Goal: Transaction & Acquisition: Book appointment/travel/reservation

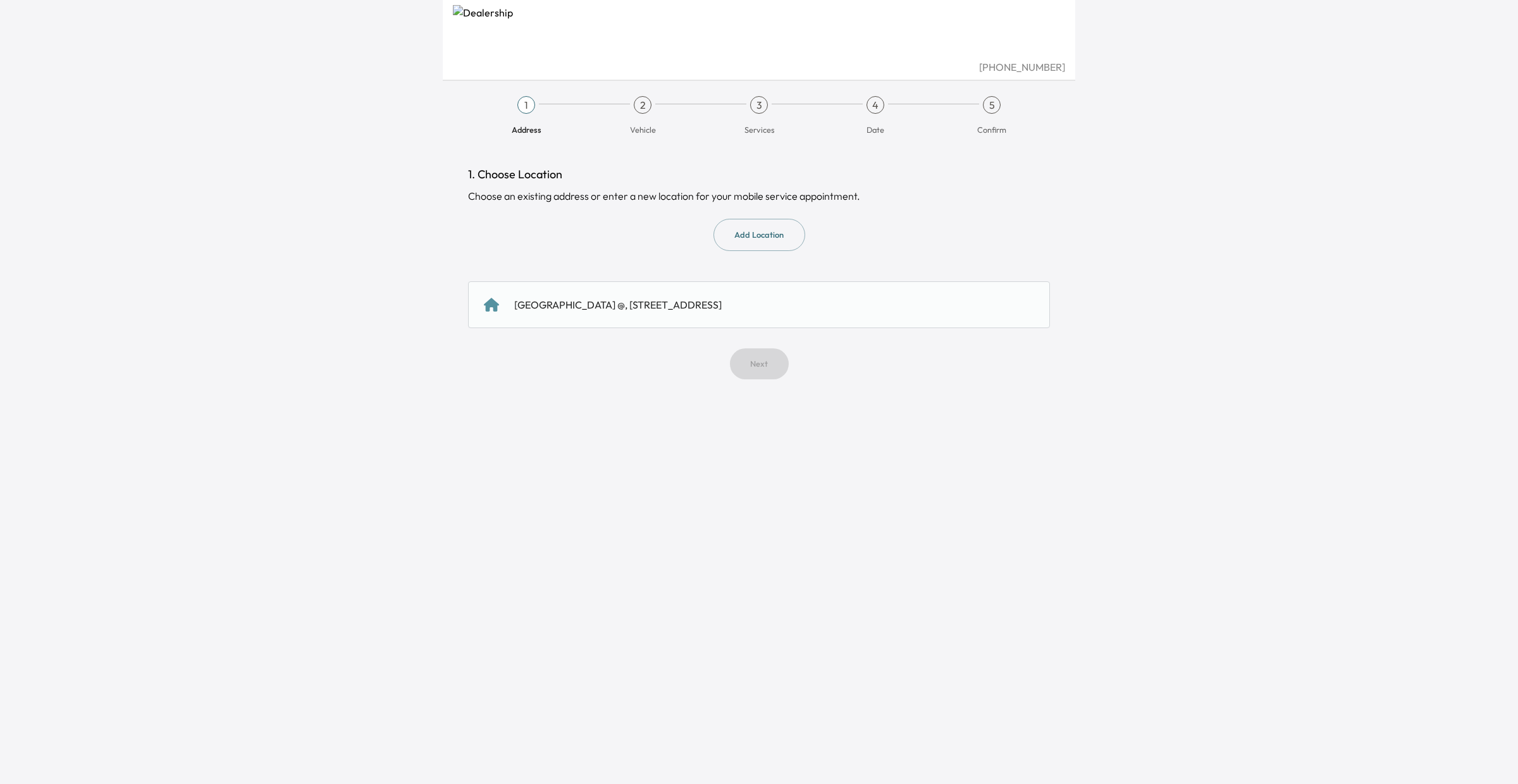
click at [722, 303] on div "[GEOGRAPHIC_DATA] @, [STREET_ADDRESS]" at bounding box center [617, 305] width 207 height 15
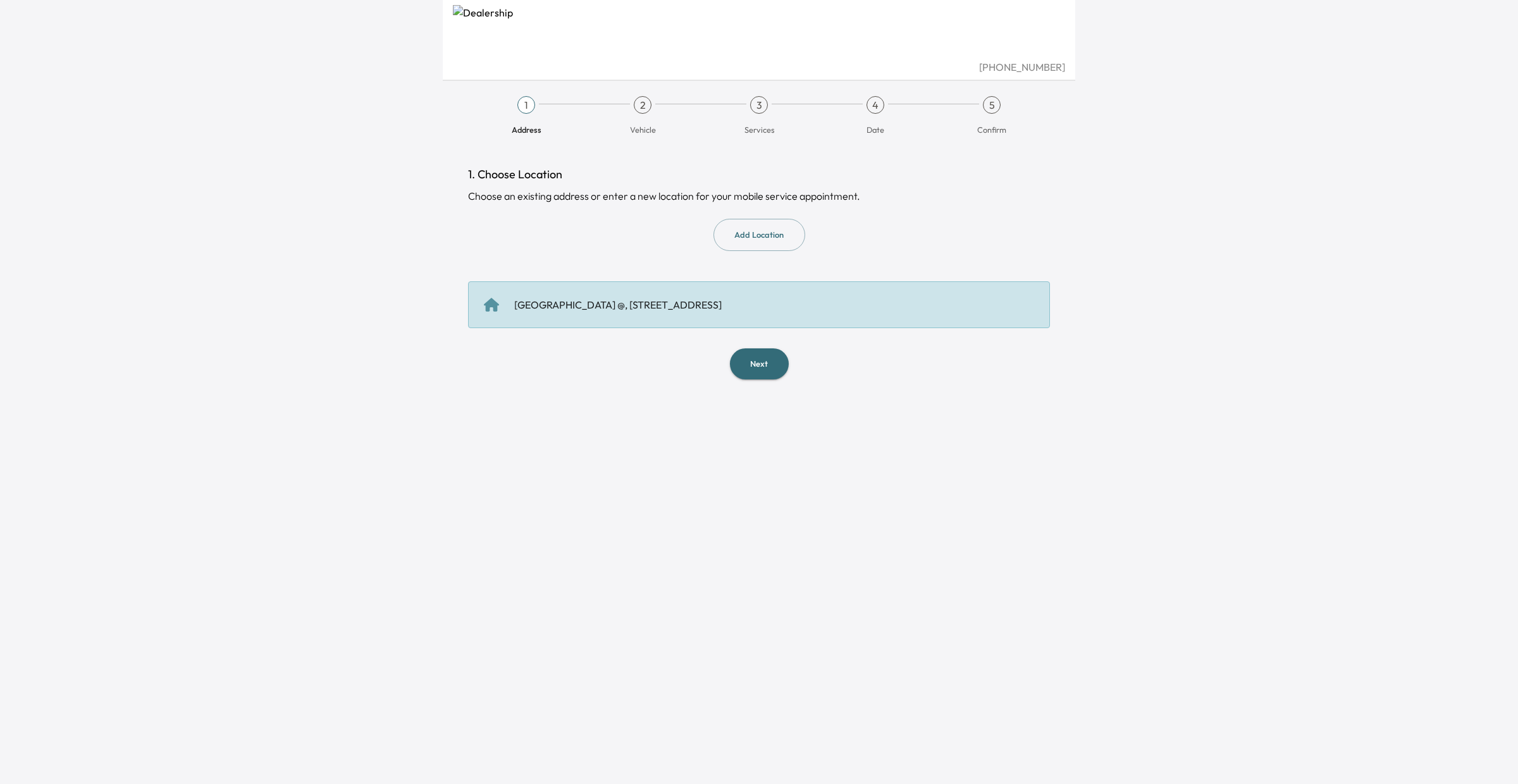
click at [759, 360] on button "Next" at bounding box center [759, 364] width 59 height 31
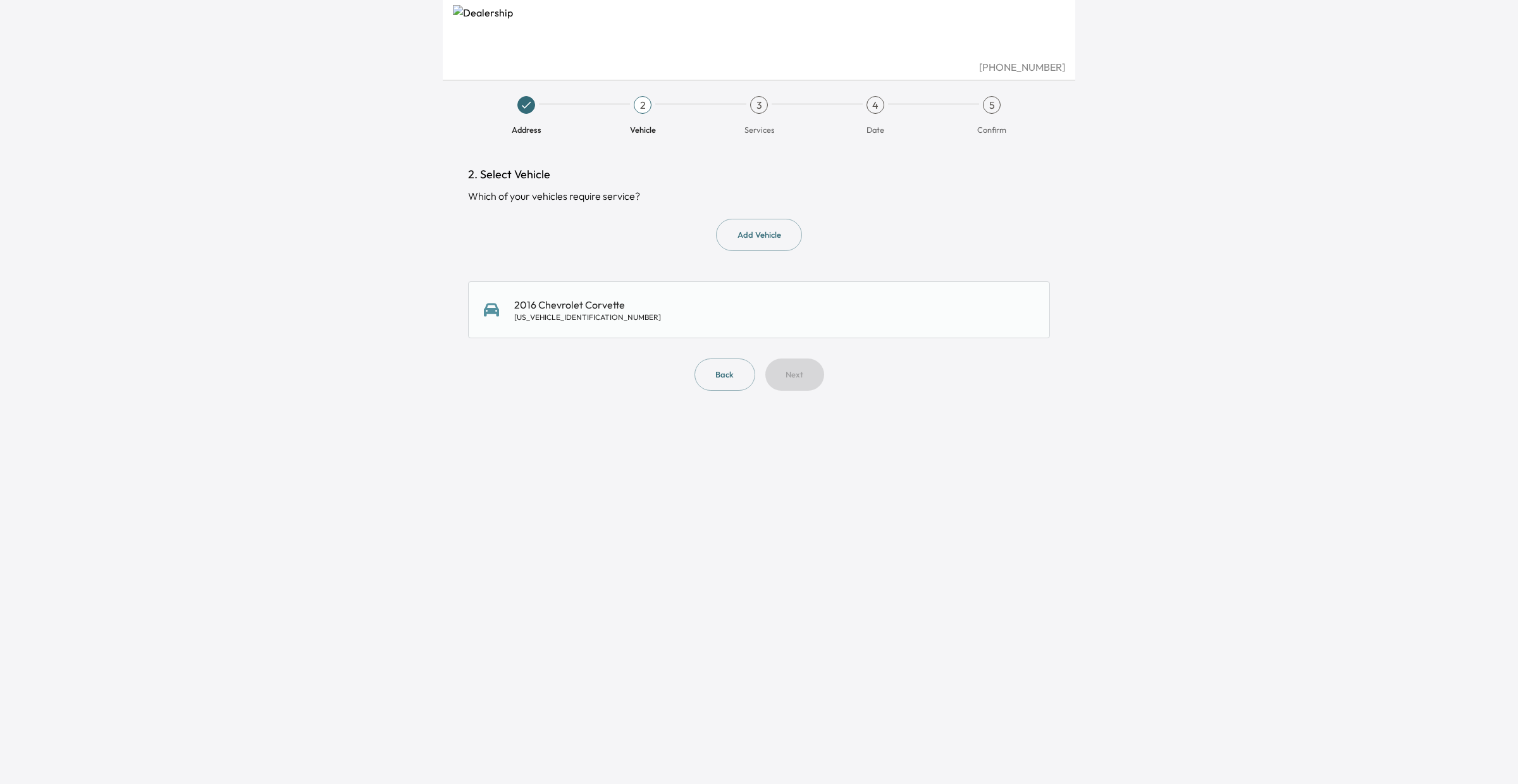
click at [769, 326] on div "2016 Chevrolet Corvette [US_VEHICLE_IDENTIFICATION_NUMBER]" at bounding box center [759, 309] width 582 height 57
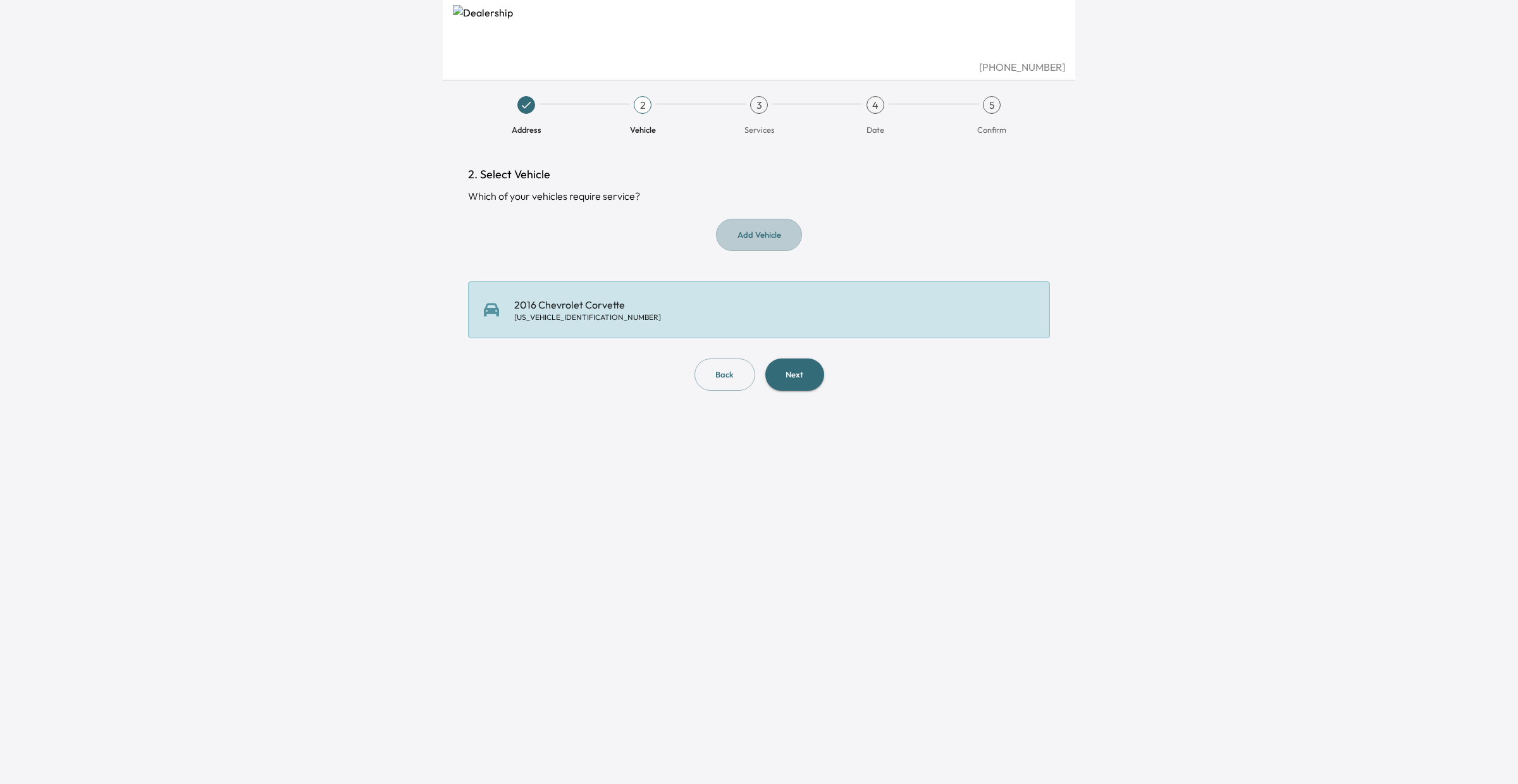
click at [769, 233] on button "Add Vehicle" at bounding box center [759, 235] width 86 height 32
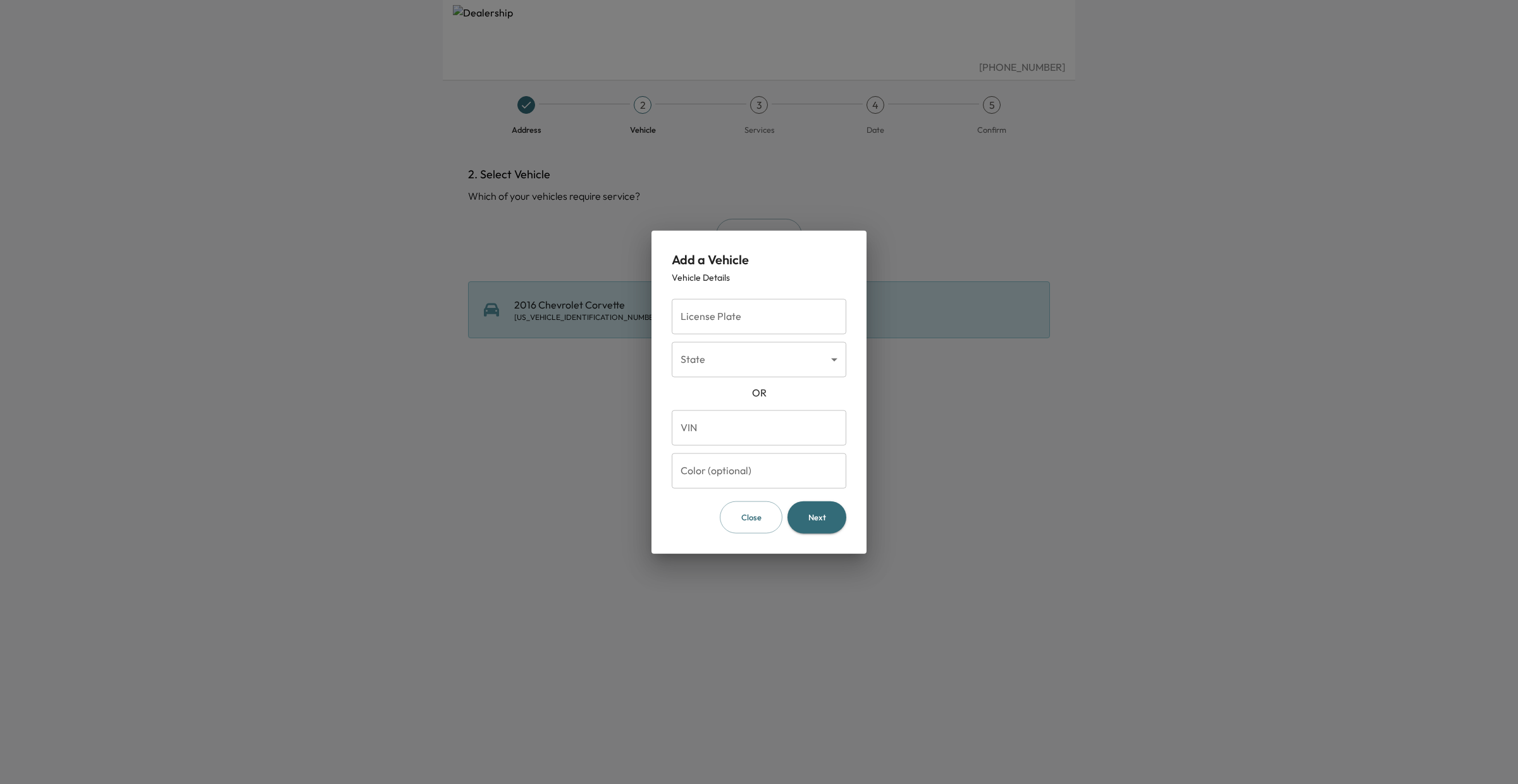
click at [960, 421] on div at bounding box center [759, 392] width 1518 height 784
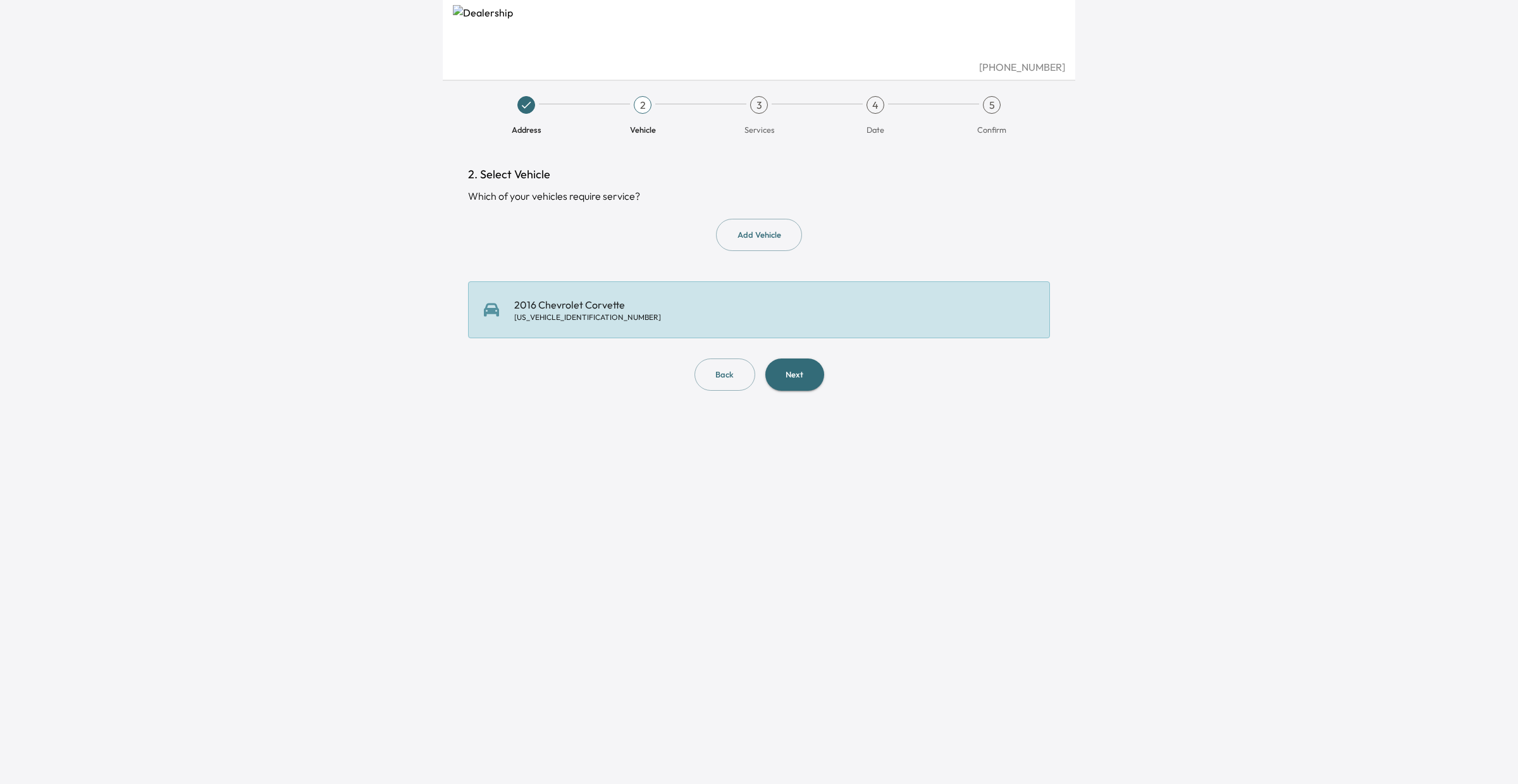
click at [794, 373] on button "Next" at bounding box center [794, 375] width 59 height 32
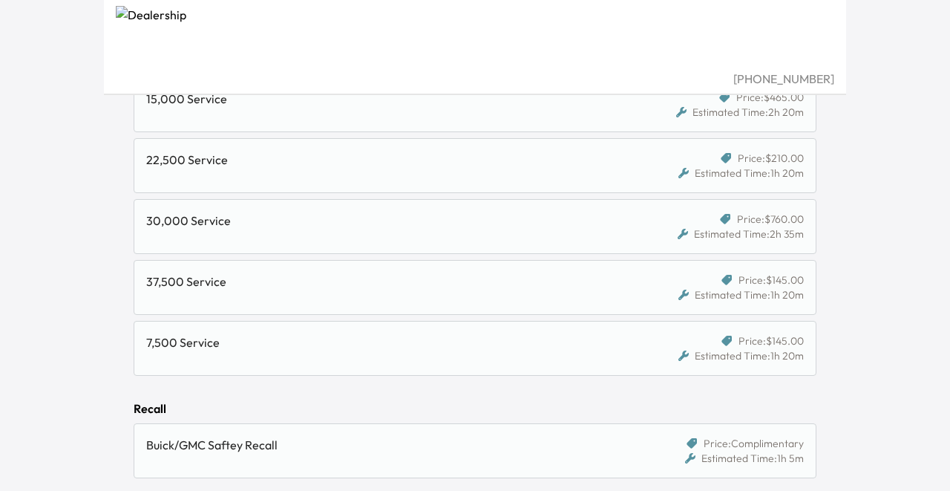
scroll to position [1077, 0]
click at [579, 223] on div "30,000 Service" at bounding box center [387, 223] width 482 height 18
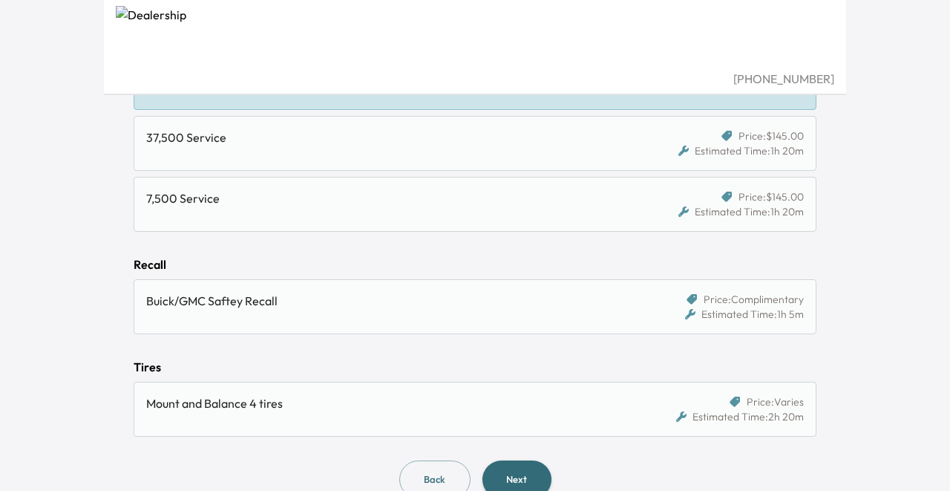
scroll to position [1244, 0]
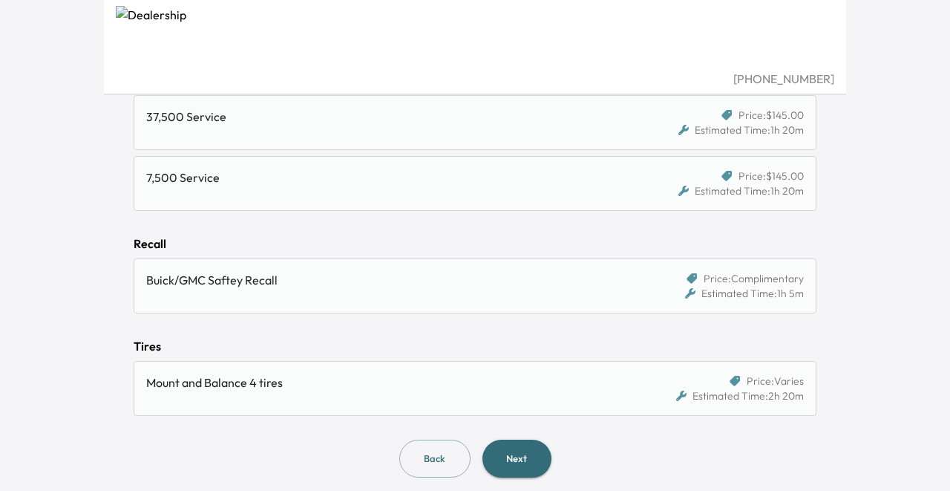
click at [508, 453] on button "Next" at bounding box center [516, 458] width 69 height 38
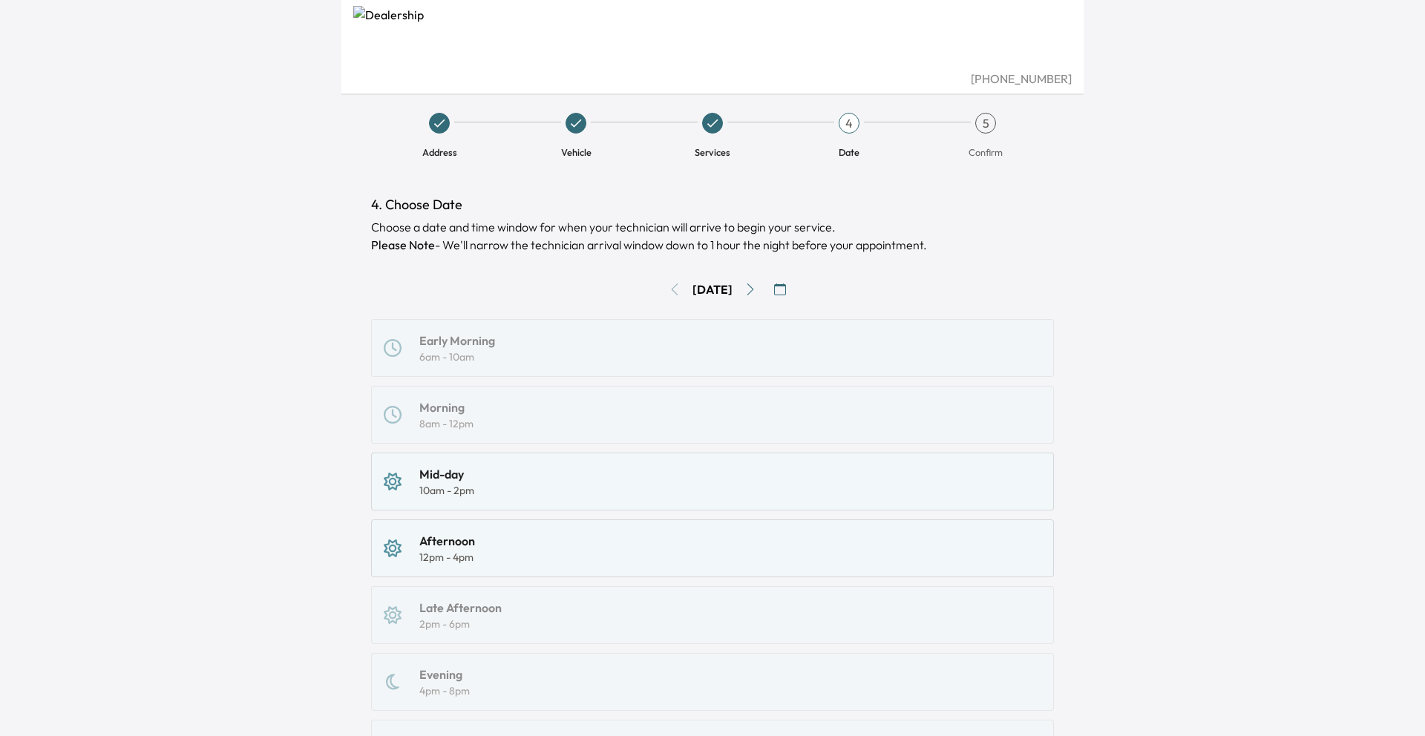
click at [684, 548] on div "Afternoon 12pm - 4pm" at bounding box center [713, 548] width 658 height 33
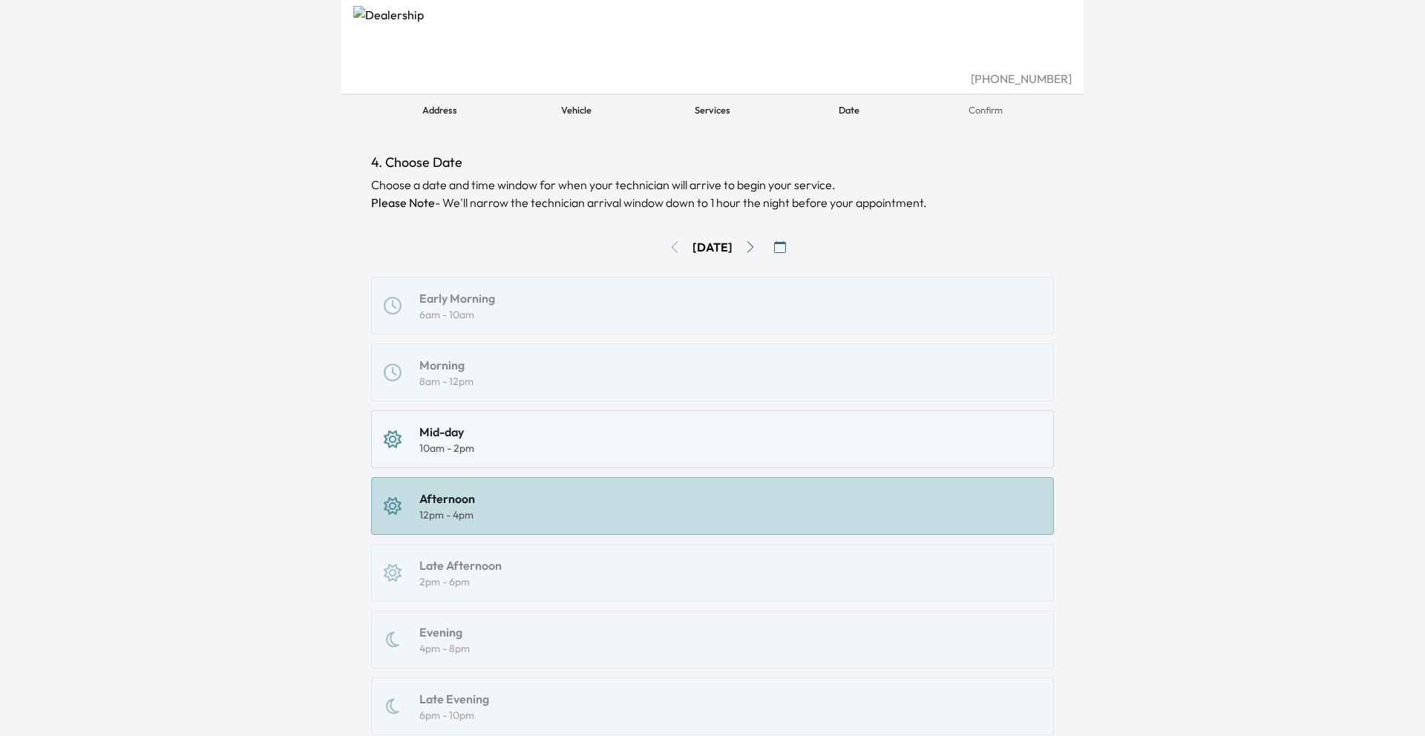
scroll to position [168, 0]
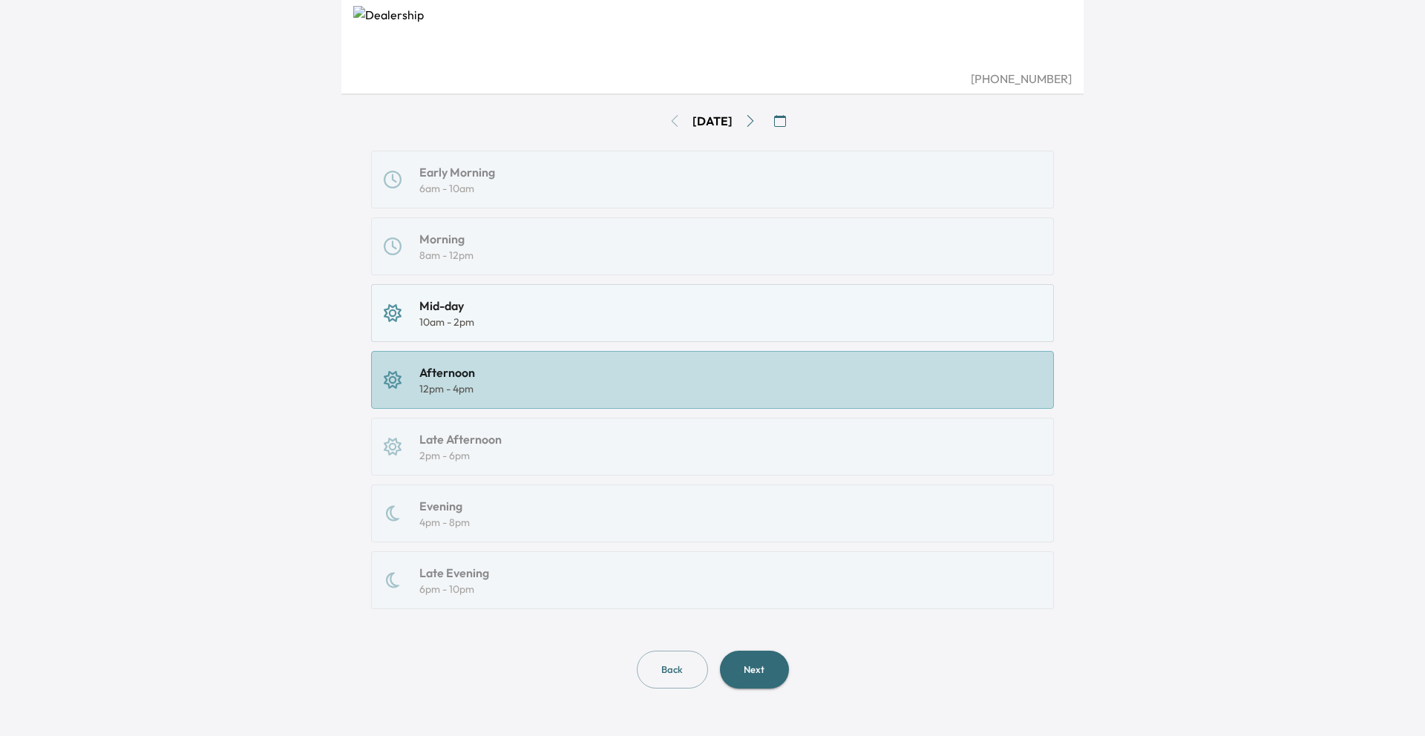
click at [750, 666] on button "Next" at bounding box center [754, 670] width 69 height 38
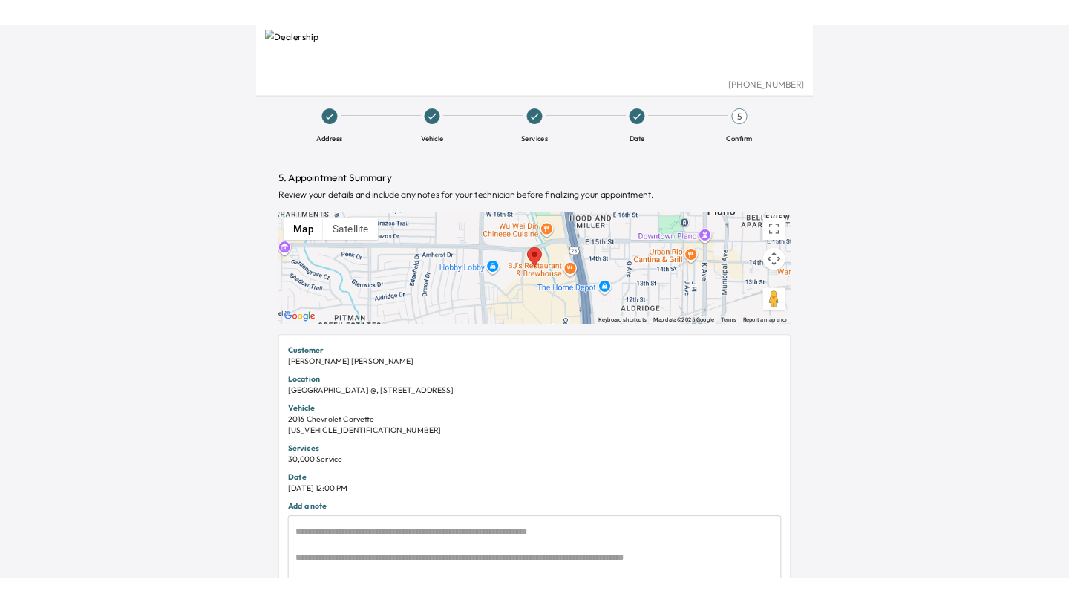
scroll to position [1, 0]
